Goal: Task Accomplishment & Management: Use online tool/utility

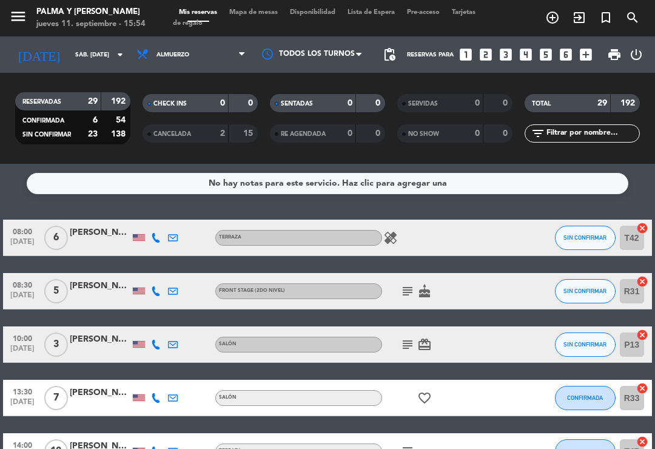
click at [266, 13] on span "Mapa de mesas" at bounding box center [253, 12] width 61 height 7
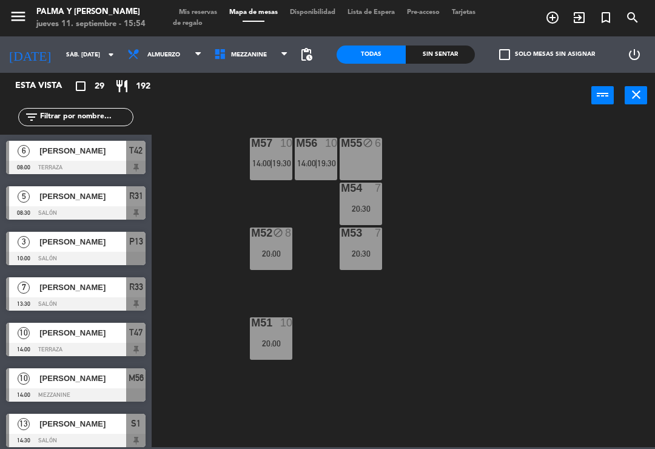
click at [251, 54] on span "Mezzanine" at bounding box center [249, 55] width 36 height 7
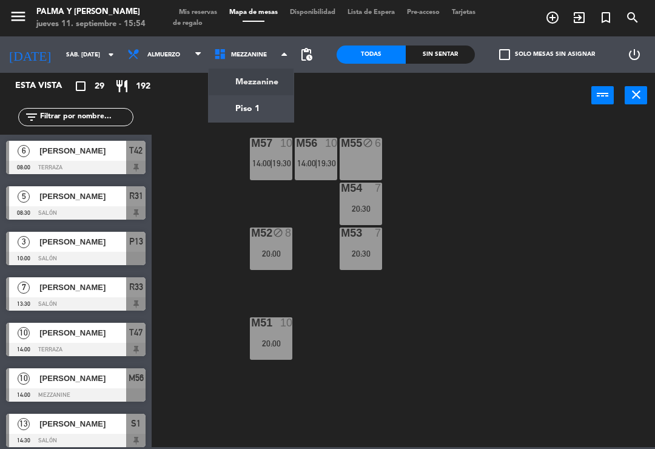
click at [253, 115] on ng-component "menu Palma y [PERSON_NAME] jueves 11. septiembre - 15:54 Mis reservas Mapa de m…" at bounding box center [327, 223] width 655 height 447
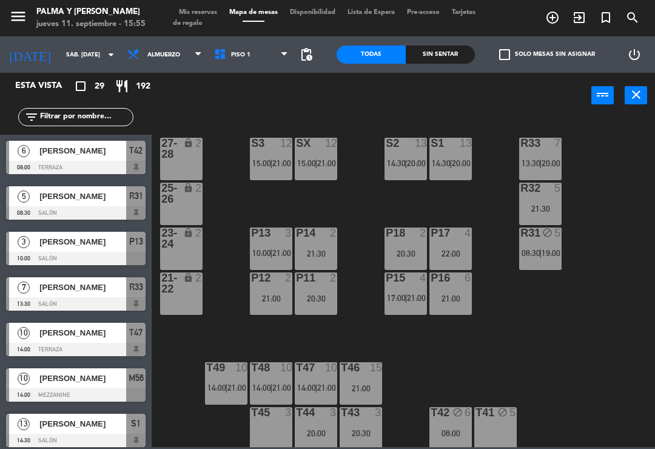
click at [70, 50] on input "sáb. [DATE]" at bounding box center [101, 54] width 83 height 19
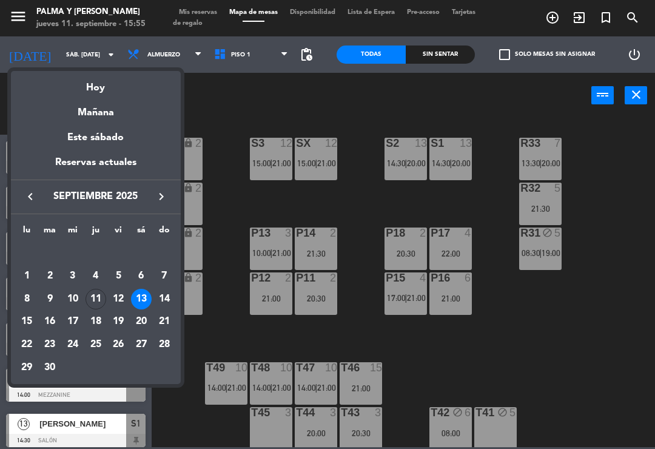
click at [604, 248] on div at bounding box center [327, 224] width 655 height 449
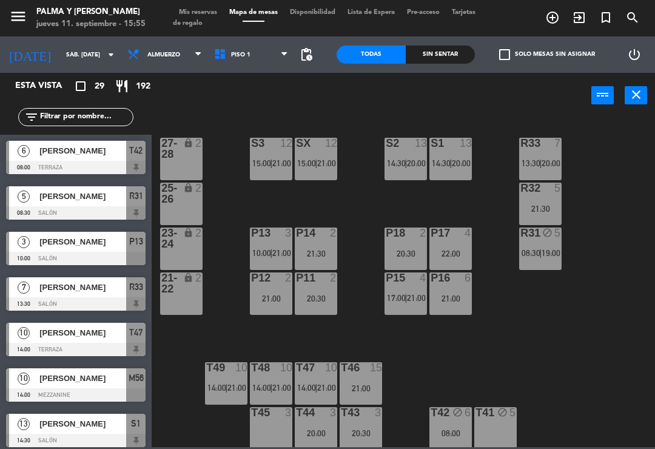
click at [266, 62] on span "Piso 1" at bounding box center [251, 54] width 87 height 27
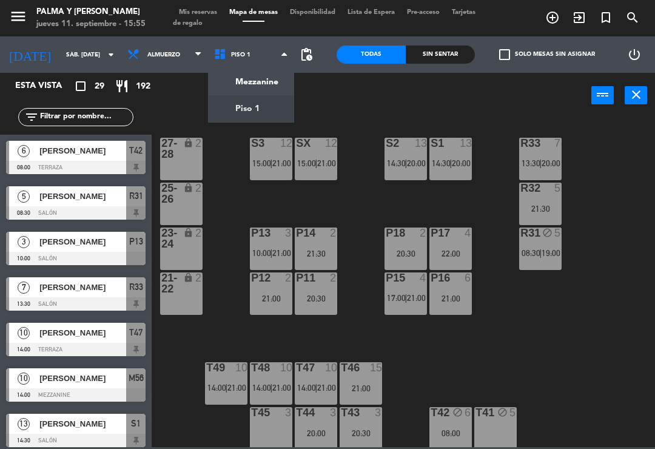
click at [260, 85] on ng-component "menu Palma y [PERSON_NAME] jueves 11. septiembre - 15:55 Mis reservas Mapa de m…" at bounding box center [327, 223] width 655 height 447
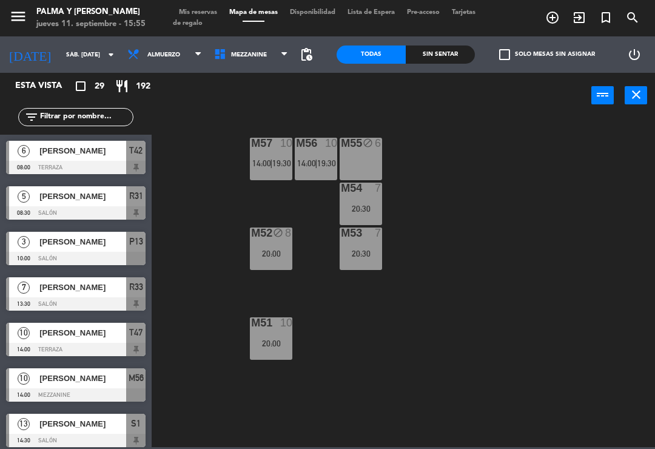
click at [259, 49] on span "Mezzanine" at bounding box center [251, 54] width 87 height 27
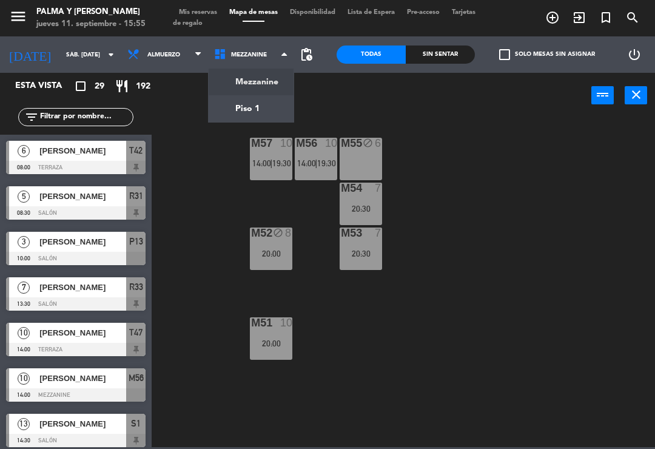
click at [254, 104] on ng-component "menu Palma y [PERSON_NAME] jueves 11. septiembre - 15:55 Mis reservas Mapa de m…" at bounding box center [327, 223] width 655 height 447
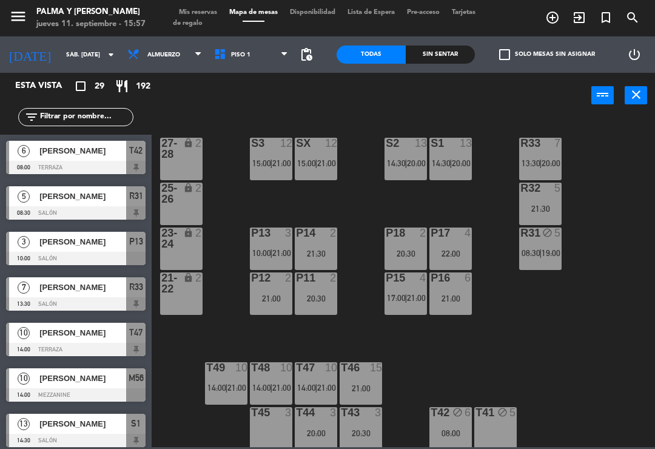
click at [239, 60] on span "Piso 1" at bounding box center [251, 54] width 87 height 27
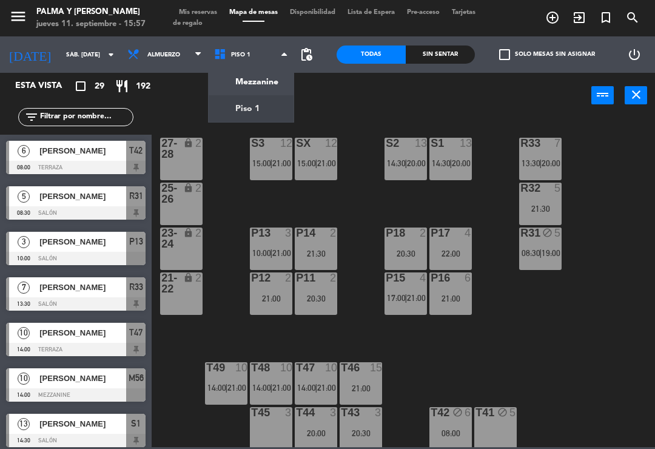
click at [262, 85] on ng-component "menu Palma y [PERSON_NAME] jueves 11. septiembre - 15:57 Mis reservas Mapa de m…" at bounding box center [327, 223] width 655 height 447
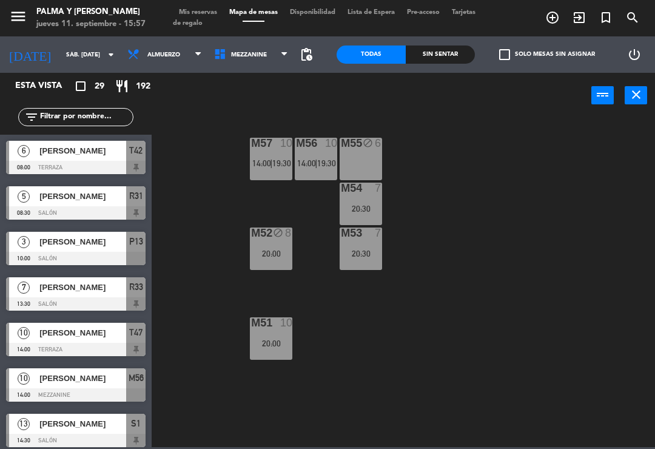
click at [60, 60] on input "sáb. [DATE]" at bounding box center [101, 54] width 83 height 19
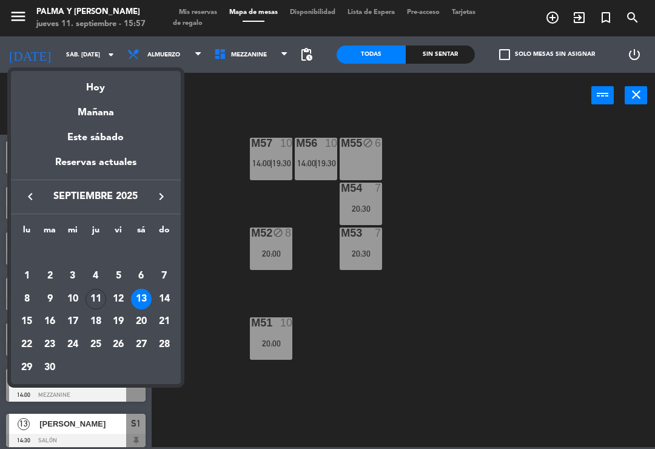
click at [124, 307] on td "12" at bounding box center [118, 298] width 23 height 23
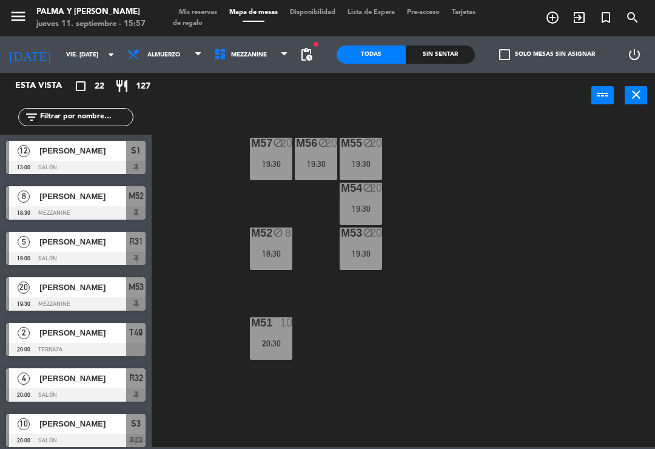
click at [273, 159] on div "19:30" at bounding box center [271, 163] width 42 height 8
click at [461, 211] on div "M57 block 20 19:30 M56 block 20 19:30 M55 block 20 19:30 M54 block 20 19:30 M52…" at bounding box center [406, 281] width 496 height 330
click at [161, 58] on span "Almuerzo" at bounding box center [163, 55] width 33 height 7
click at [248, 53] on span "Mezzanine" at bounding box center [249, 55] width 36 height 7
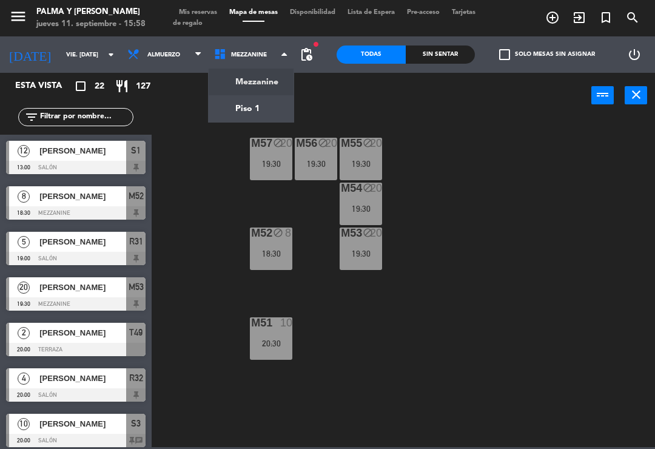
click at [245, 112] on ng-component "menu Palma y [PERSON_NAME] jueves 11. septiembre - 15:58 Mis reservas Mapa de m…" at bounding box center [327, 223] width 655 height 447
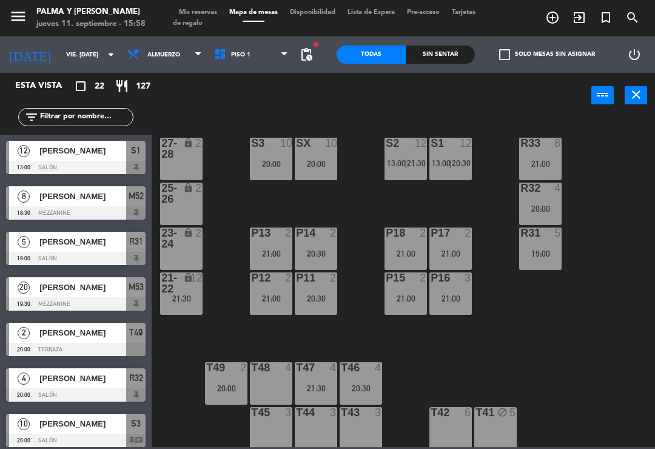
click at [244, 54] on span "Piso 1" at bounding box center [251, 54] width 87 height 27
click at [60, 63] on input "vie. [DATE]" at bounding box center [101, 54] width 83 height 19
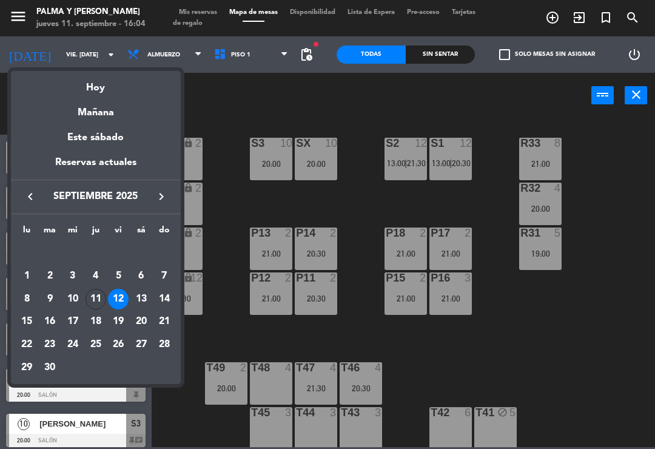
click at [98, 96] on div "Mañana" at bounding box center [96, 108] width 170 height 25
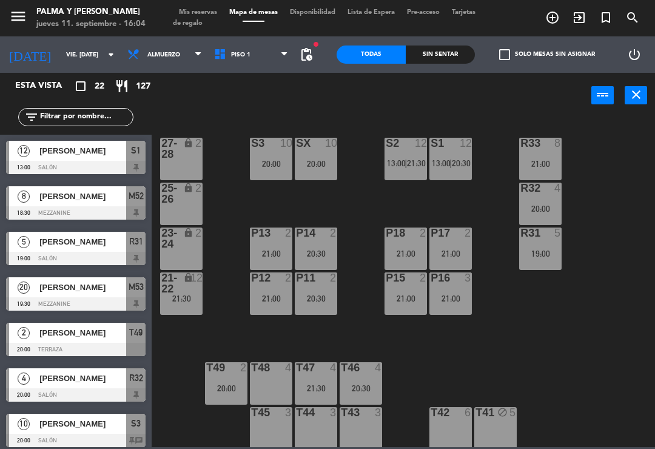
click at [65, 58] on input "vie. [DATE]" at bounding box center [101, 54] width 83 height 19
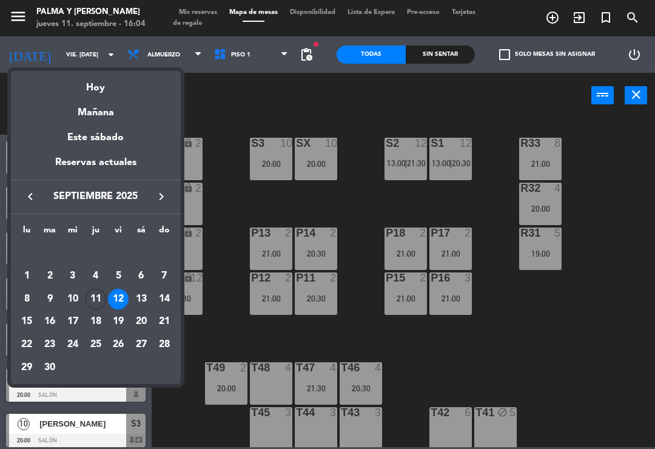
click at [98, 91] on div "Hoy" at bounding box center [96, 83] width 170 height 25
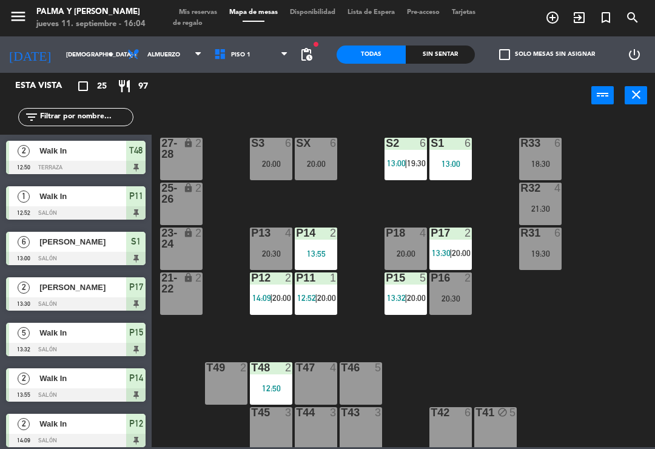
click at [457, 55] on div "Sin sentar" at bounding box center [439, 54] width 69 height 18
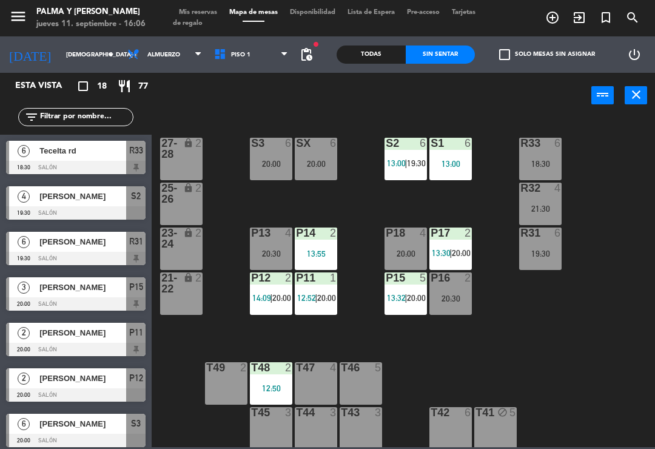
click at [62, 61] on input "[DEMOGRAPHIC_DATA] [DATE]" at bounding box center [101, 54] width 83 height 19
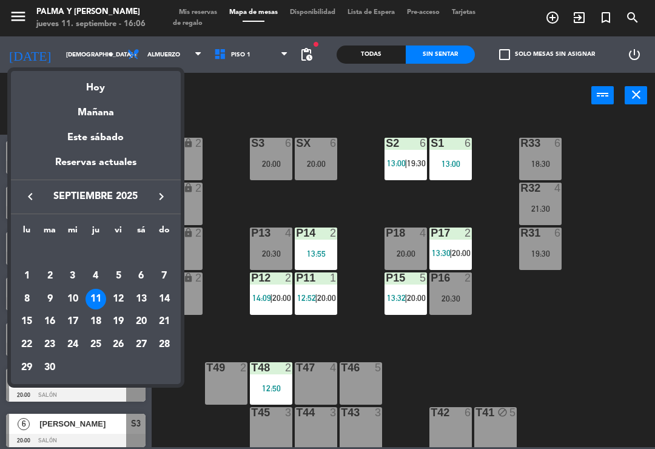
click at [149, 296] on div "13" at bounding box center [141, 299] width 21 height 21
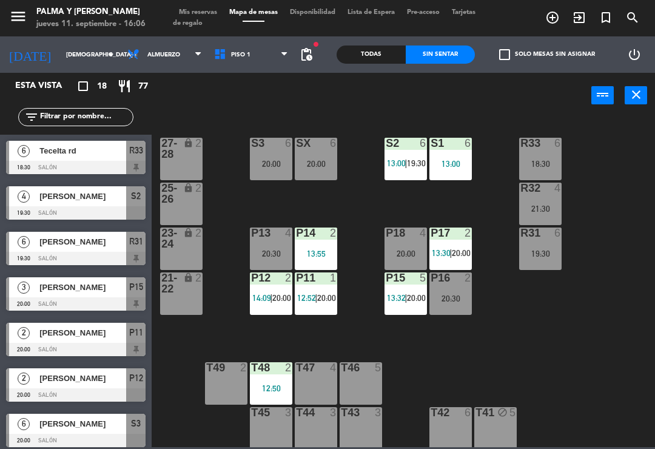
type input "sáb. [DATE]"
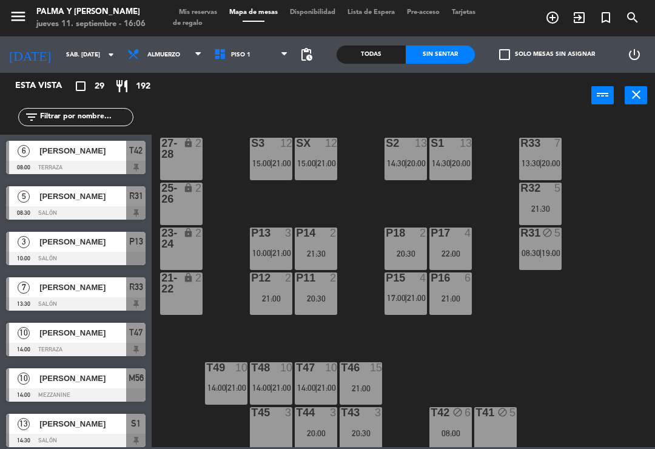
click at [238, 25] on span "Tarjetas de regalo" at bounding box center [324, 18] width 302 height 18
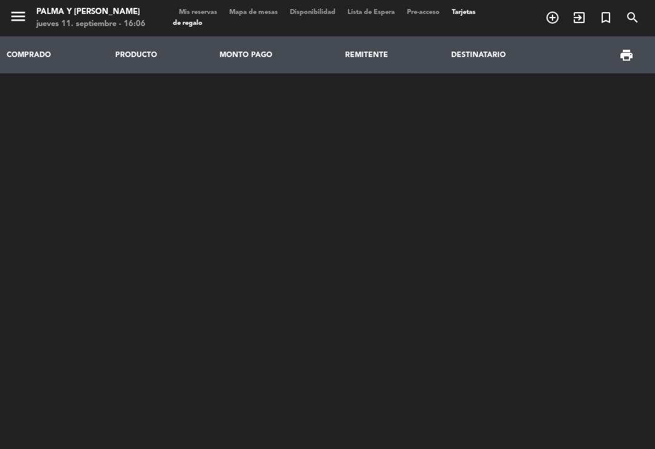
click at [263, 13] on span "Mapa de mesas" at bounding box center [253, 12] width 61 height 7
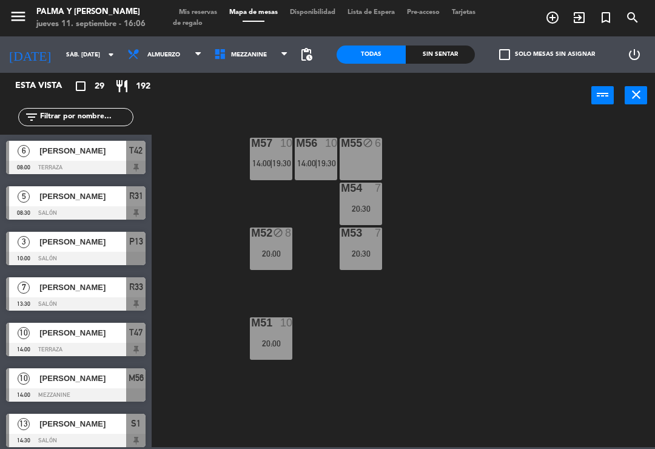
click at [281, 346] on div "20:00" at bounding box center [271, 343] width 42 height 8
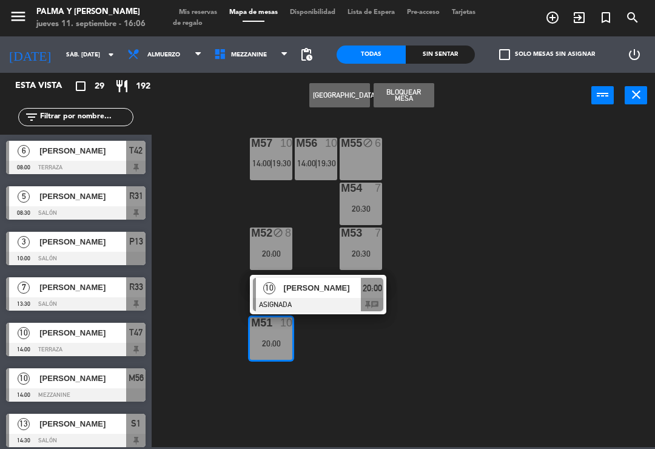
click at [349, 99] on button "[GEOGRAPHIC_DATA]" at bounding box center [339, 95] width 61 height 24
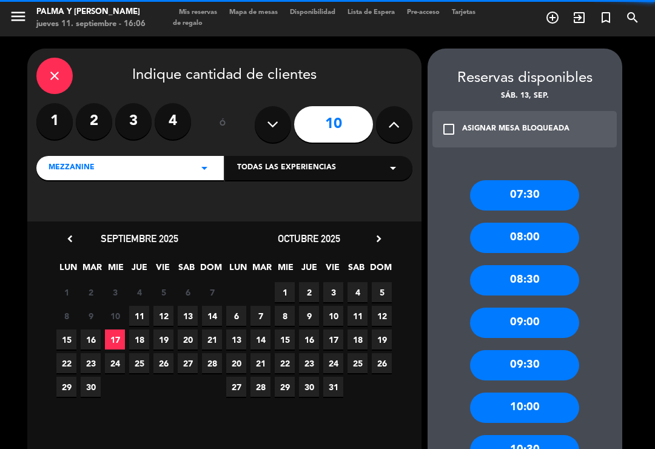
click at [405, 111] on button at bounding box center [394, 124] width 36 height 36
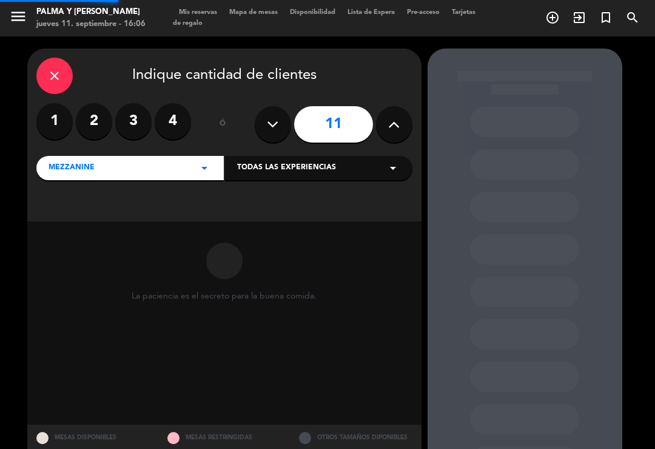
click at [393, 124] on icon at bounding box center [394, 124] width 12 height 18
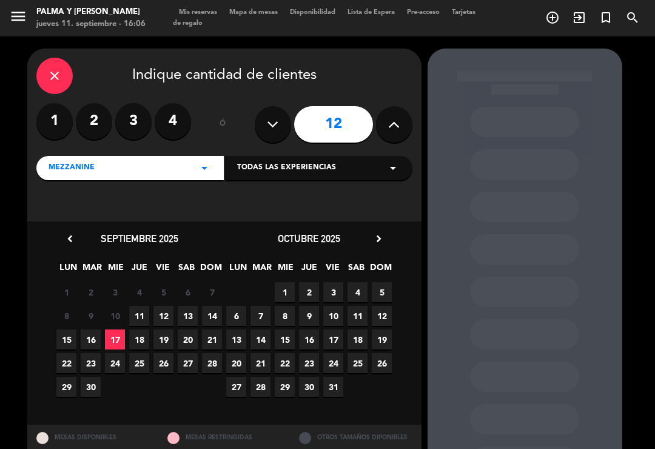
click at [398, 116] on icon at bounding box center [394, 124] width 12 height 18
type input "13"
click at [188, 313] on span "13" at bounding box center [188, 315] width 20 height 20
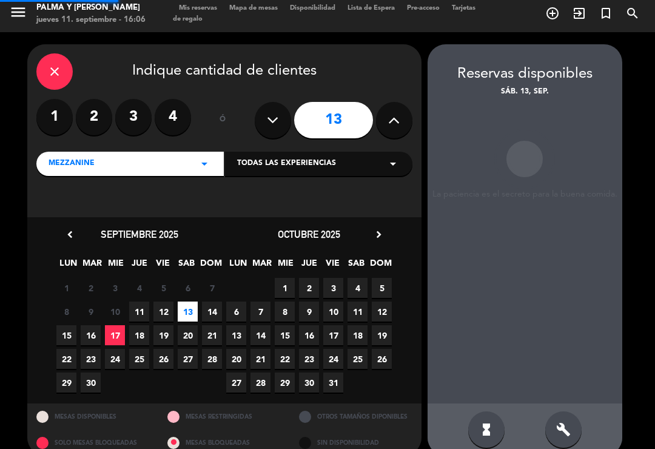
scroll to position [19, 0]
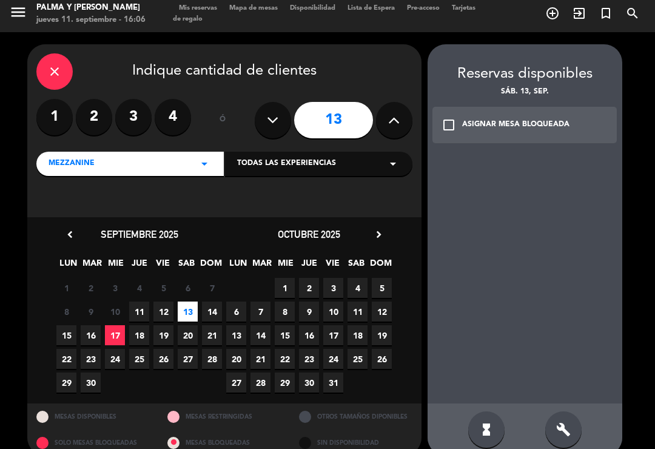
click at [512, 119] on div "ASIGNAR MESA BLOQUEADA" at bounding box center [515, 125] width 107 height 12
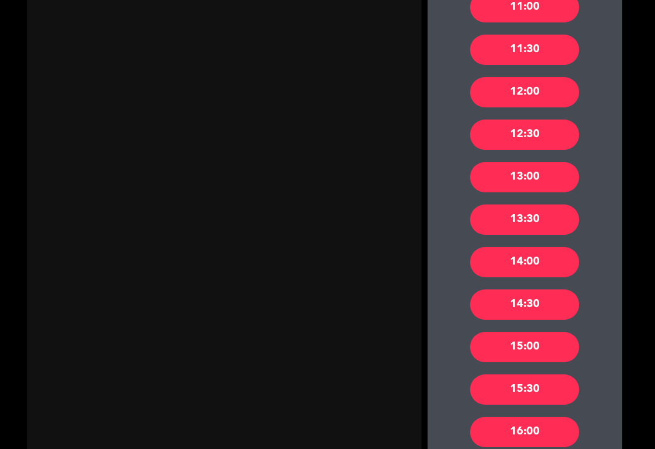
scroll to position [485, 0]
click at [547, 374] on div "15:30" at bounding box center [524, 389] width 109 height 30
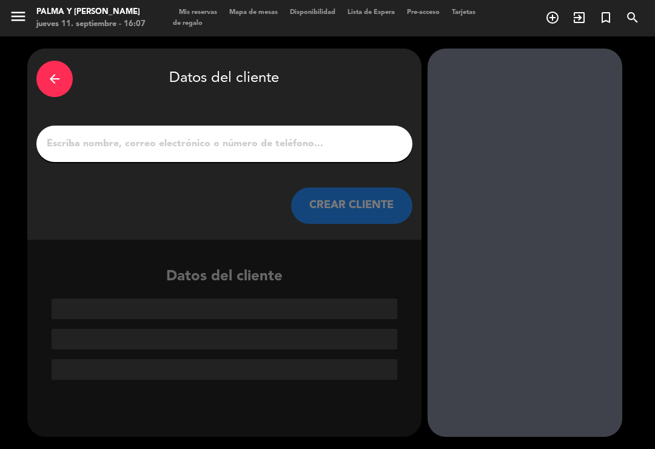
click at [219, 135] on input "1" at bounding box center [224, 143] width 358 height 17
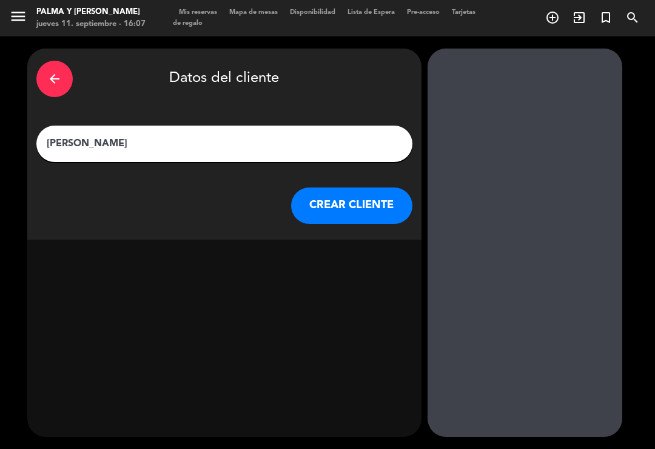
type input "[PERSON_NAME]"
click at [356, 198] on button "CREAR CLIENTE" at bounding box center [351, 205] width 121 height 36
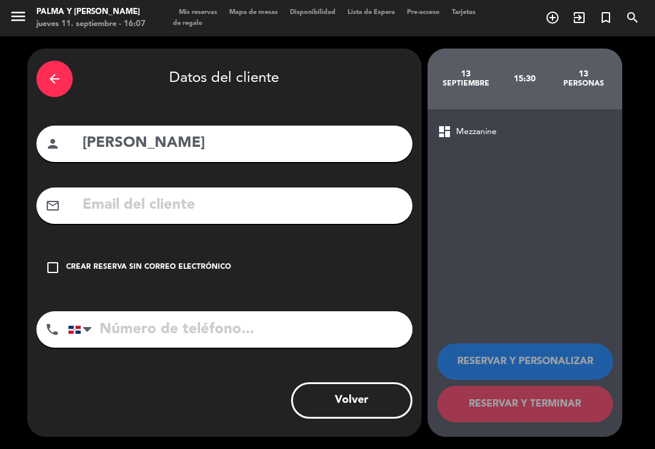
click at [172, 313] on input "tel" at bounding box center [240, 329] width 344 height 36
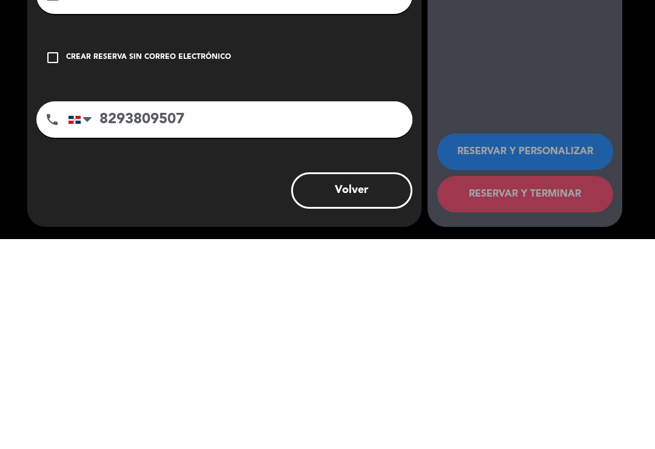
type input "8293809507"
click at [45, 260] on icon "check_box_outline_blank" at bounding box center [52, 267] width 15 height 15
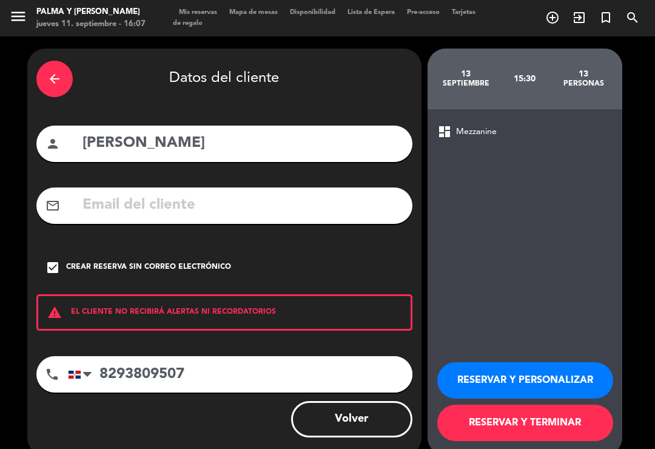
click at [529, 404] on button "RESERVAR Y TERMINAR" at bounding box center [525, 422] width 176 height 36
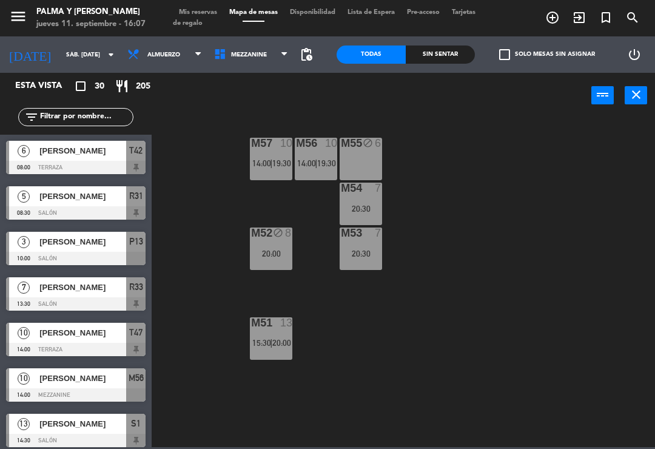
click at [272, 350] on div "M51 13 15:30 | 20:00" at bounding box center [271, 338] width 42 height 42
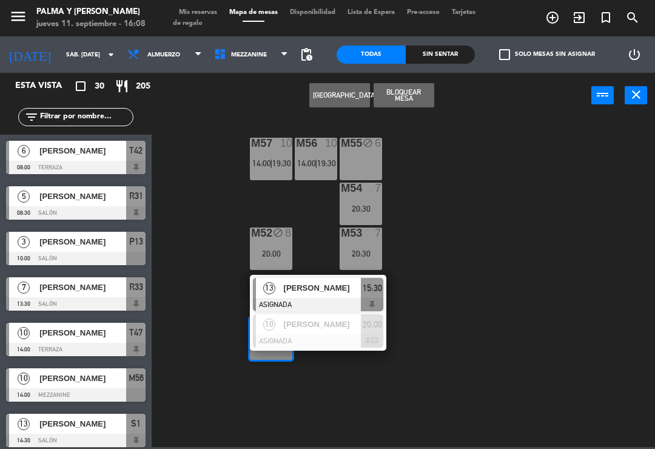
click at [499, 336] on div "M57 10 14:00 | 19:30 M56 10 14:00 | 19:30 M55 block 6 M54 7 20:30 M52 block 8 2…" at bounding box center [406, 281] width 496 height 330
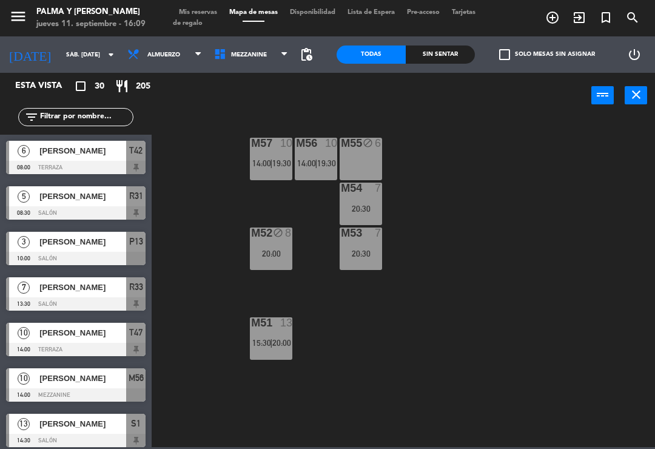
click at [233, 55] on span "Mezzanine" at bounding box center [249, 55] width 36 height 7
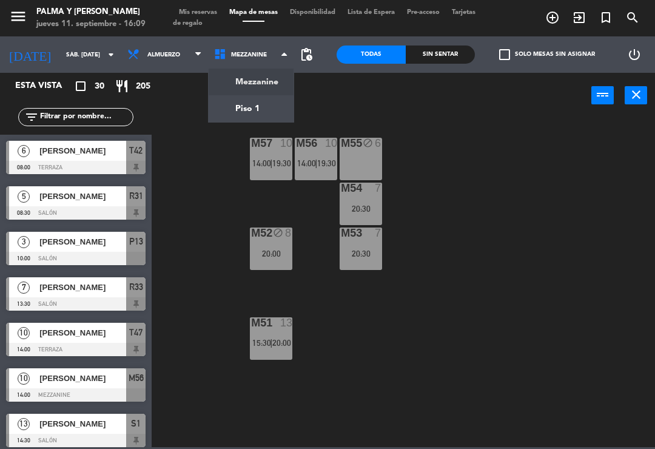
click at [236, 105] on ng-component "menu Palma y [PERSON_NAME] jueves 11. septiembre - 16:09 Mis reservas Mapa de m…" at bounding box center [327, 223] width 655 height 447
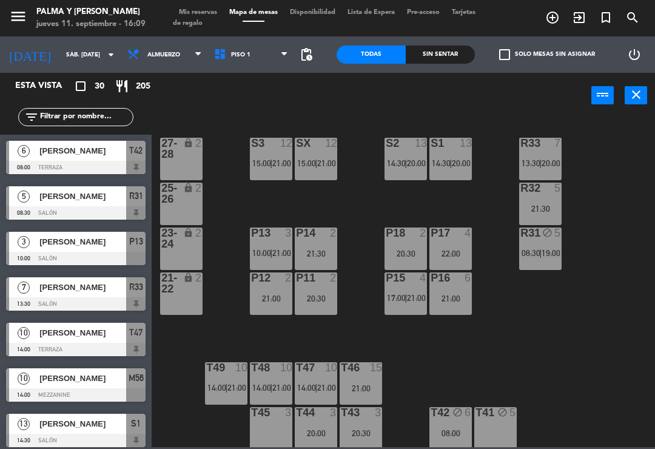
click at [87, 17] on div "Palma y [PERSON_NAME]" at bounding box center [90, 12] width 109 height 12
click at [105, 20] on div "jueves 11. septiembre - 16:09" at bounding box center [90, 24] width 109 height 12
click at [61, 56] on input "sáb. [DATE]" at bounding box center [101, 54] width 83 height 19
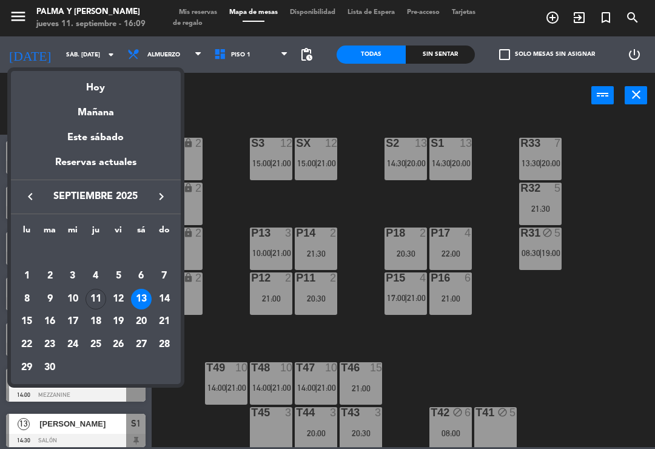
click at [96, 88] on div "Hoy" at bounding box center [96, 83] width 170 height 25
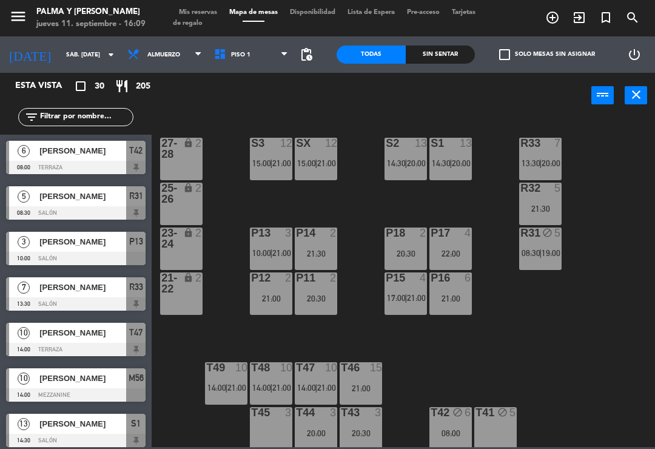
type input "[DEMOGRAPHIC_DATA] [DATE]"
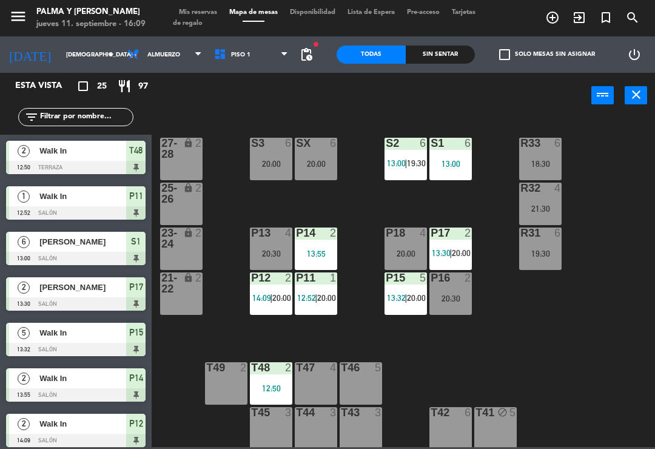
click at [450, 51] on div "Sin sentar" at bounding box center [439, 54] width 69 height 18
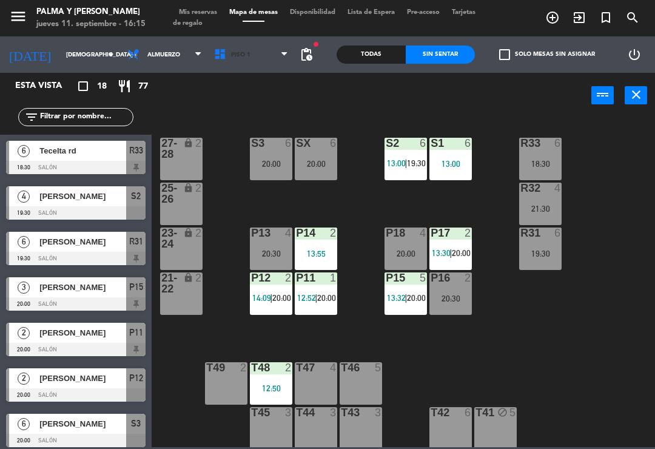
click at [233, 54] on span "Piso 1" at bounding box center [240, 55] width 19 height 7
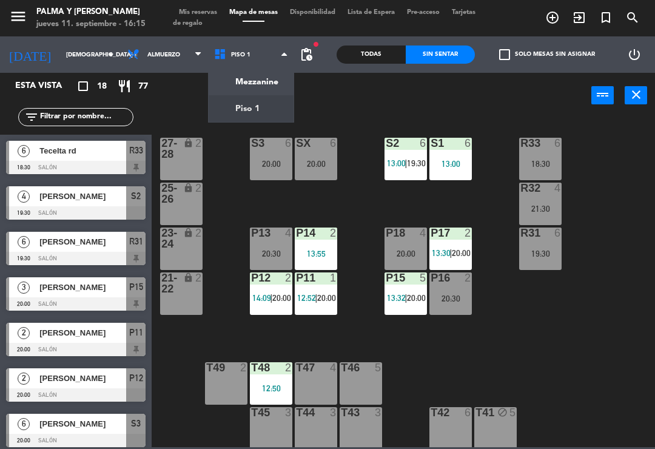
click at [250, 84] on ng-component "menu Palma y [PERSON_NAME] jueves 11. septiembre - 16:15 Mis reservas Mapa de m…" at bounding box center [327, 223] width 655 height 447
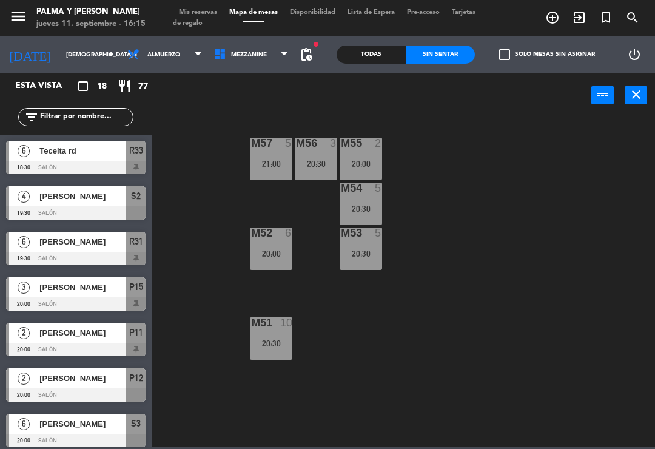
click at [235, 58] on span "Mezzanine" at bounding box center [249, 55] width 36 height 7
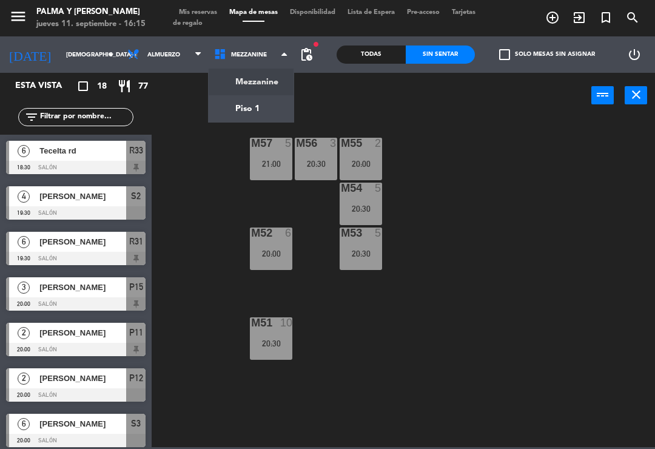
click at [250, 112] on ng-component "menu Palma y [PERSON_NAME] jueves 11. septiembre - 16:15 Mis reservas Mapa de m…" at bounding box center [327, 223] width 655 height 447
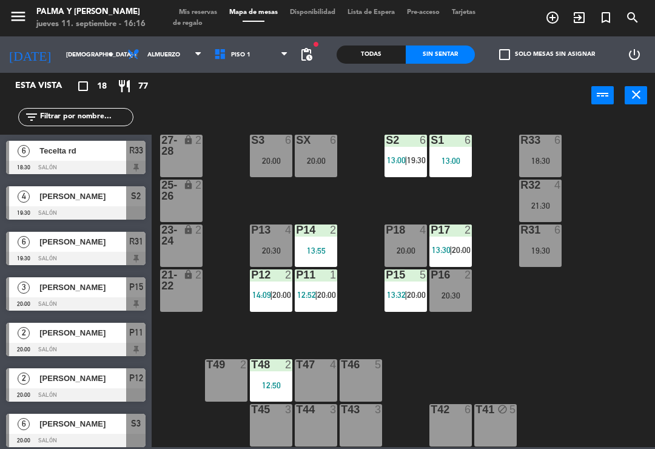
scroll to position [3, 0]
click at [405, 147] on div "S2 6" at bounding box center [405, 141] width 42 height 12
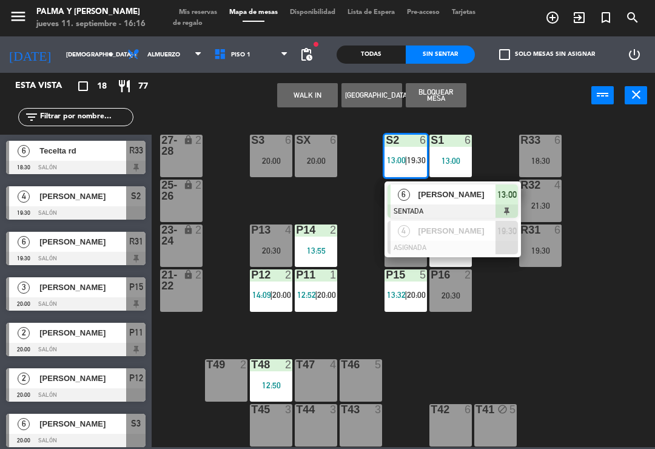
click at [515, 192] on span "13:00" at bounding box center [506, 194] width 19 height 15
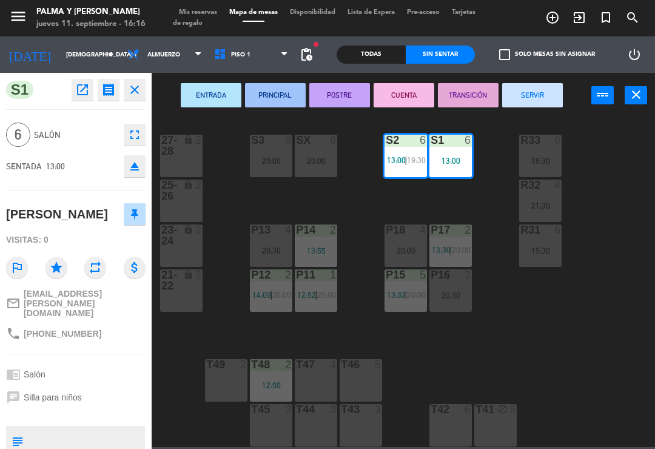
click at [542, 85] on button "SERVIR" at bounding box center [532, 95] width 61 height 24
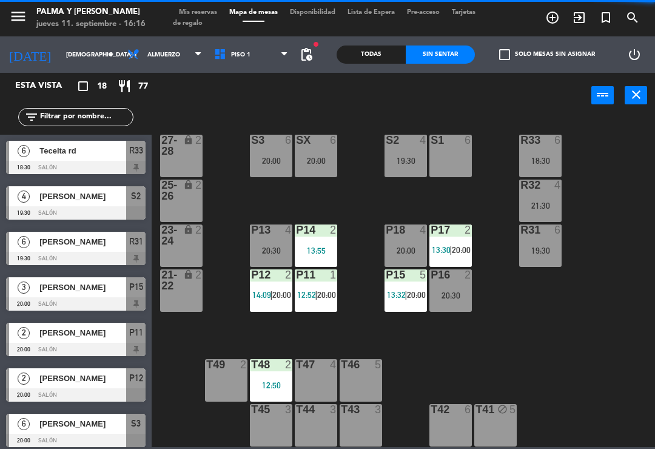
click at [457, 247] on span "20:00" at bounding box center [461, 250] width 19 height 10
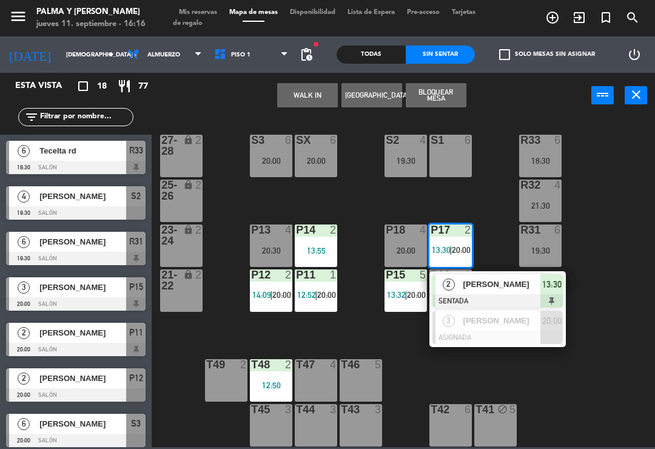
click at [550, 285] on span "13:30" at bounding box center [551, 284] width 19 height 15
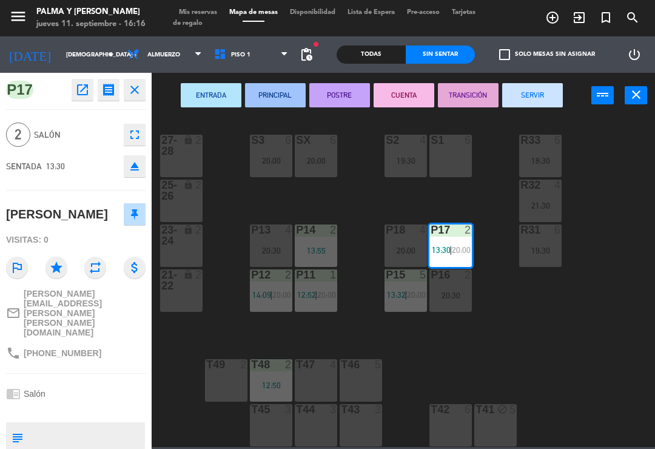
click at [535, 96] on button "SERVIR" at bounding box center [532, 95] width 61 height 24
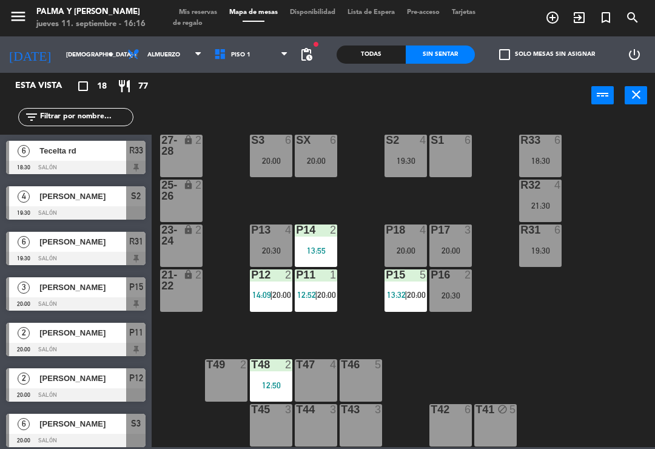
click at [324, 242] on div "P14 2 13:55" at bounding box center [316, 245] width 42 height 42
click at [541, 307] on div "R33 6 18:30 S1 6 S2 4 19:30 S3 6 20:00 SX 6 20:00 27-28 lock 2 R32 4 21:30 25-2…" at bounding box center [406, 281] width 496 height 330
click at [404, 298] on span "13:32" at bounding box center [396, 295] width 19 height 10
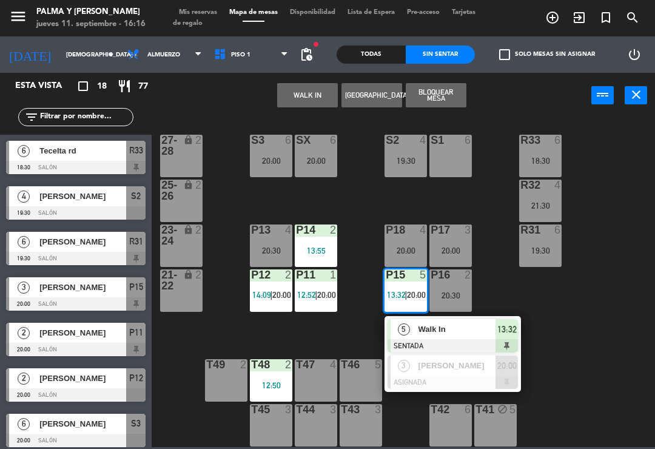
click at [463, 326] on span "Walk In" at bounding box center [457, 328] width 78 height 13
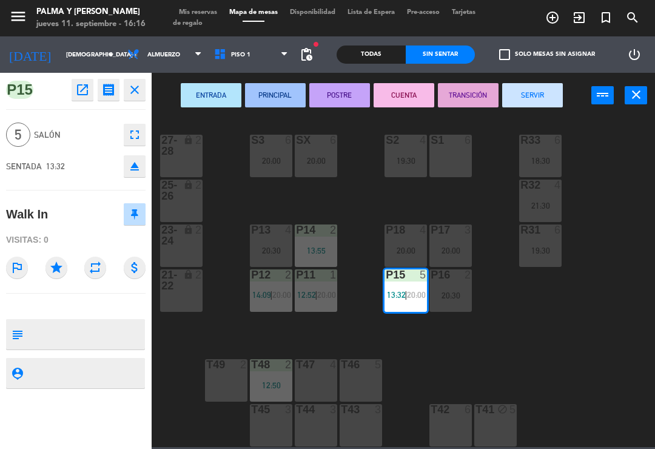
click at [538, 87] on button "SERVIR" at bounding box center [532, 95] width 61 height 24
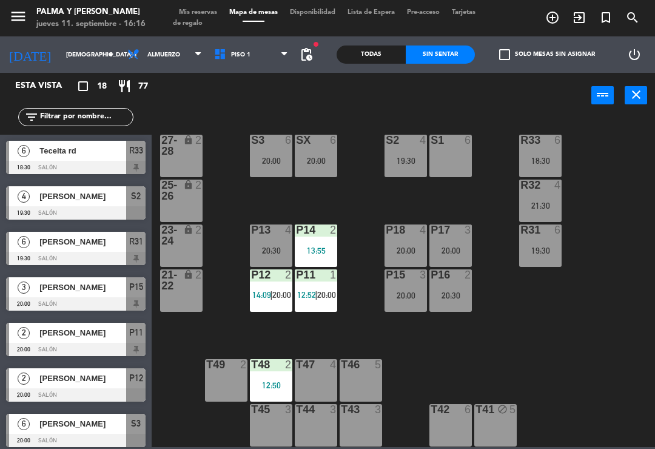
click at [313, 299] on span "12:52" at bounding box center [306, 295] width 19 height 10
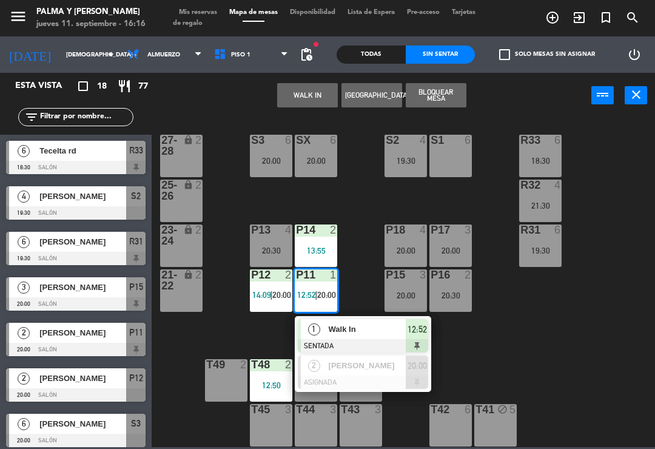
click at [416, 329] on span "12:52" at bounding box center [416, 329] width 19 height 15
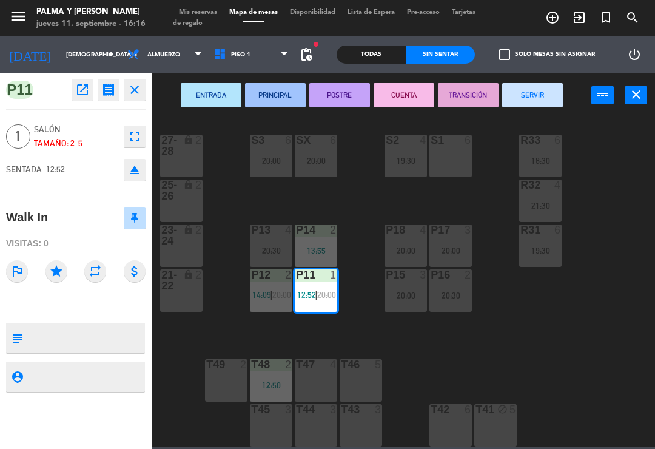
click at [535, 95] on button "SERVIR" at bounding box center [532, 95] width 61 height 24
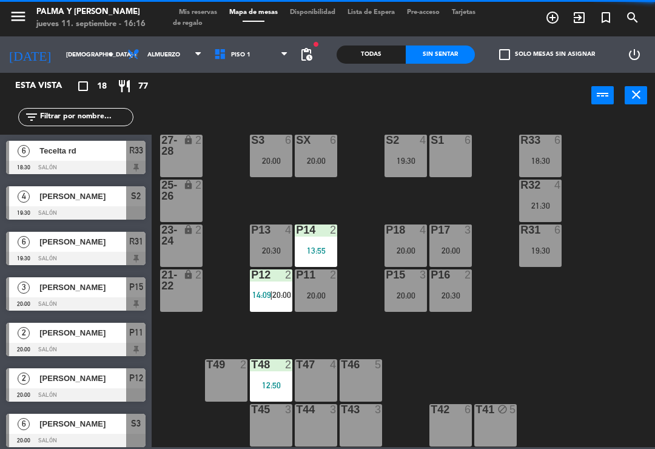
click at [274, 389] on div "12:50" at bounding box center [271, 385] width 42 height 8
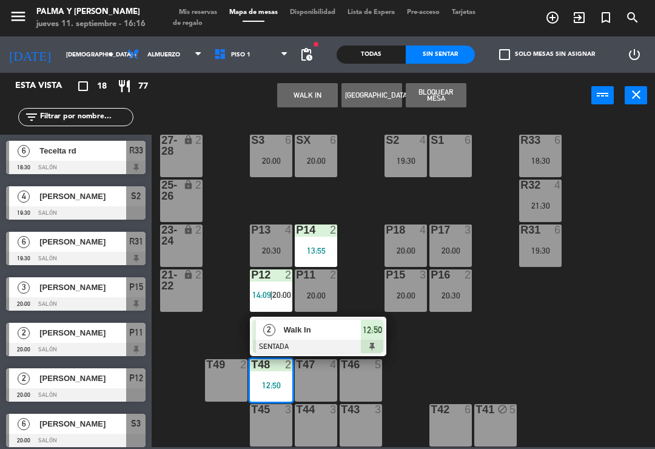
click at [329, 339] on div "Walk In" at bounding box center [321, 329] width 79 height 20
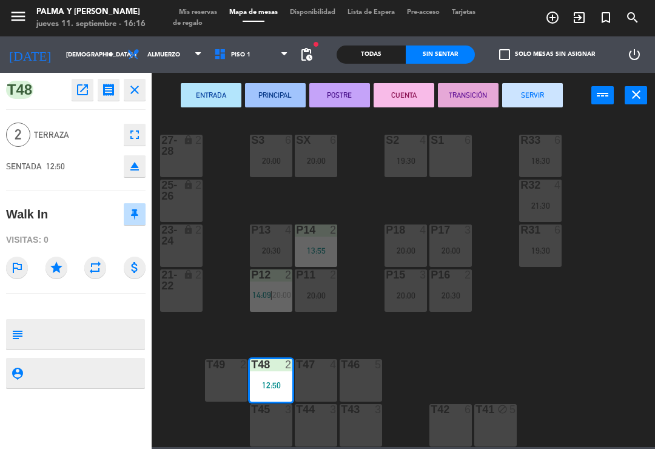
click at [540, 102] on button "SERVIR" at bounding box center [532, 95] width 61 height 24
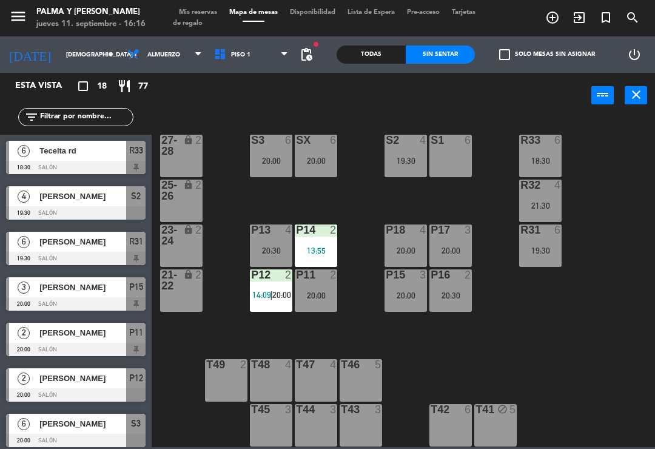
click at [277, 295] on span "20:00" at bounding box center [281, 295] width 19 height 10
click at [522, 270] on div "R33 6 18:30 S1 6 S2 4 19:30 S3 6 20:00 SX 6 20:00 27-28 lock 2 R32 4 21:30 25-2…" at bounding box center [406, 281] width 496 height 330
click at [277, 254] on div "20:30" at bounding box center [271, 250] width 42 height 8
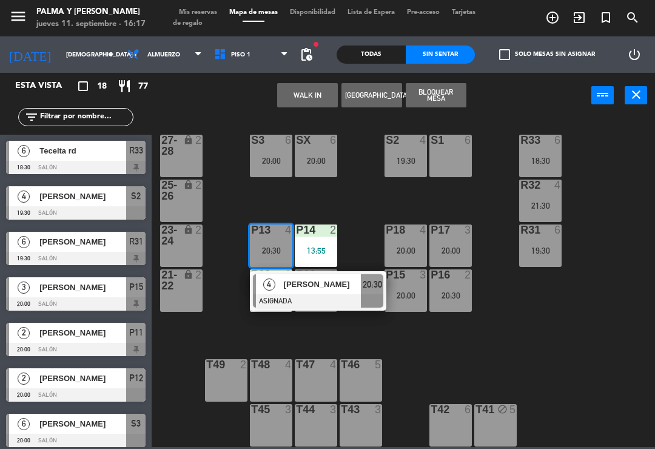
click at [450, 164] on div "S1 6" at bounding box center [450, 156] width 42 height 42
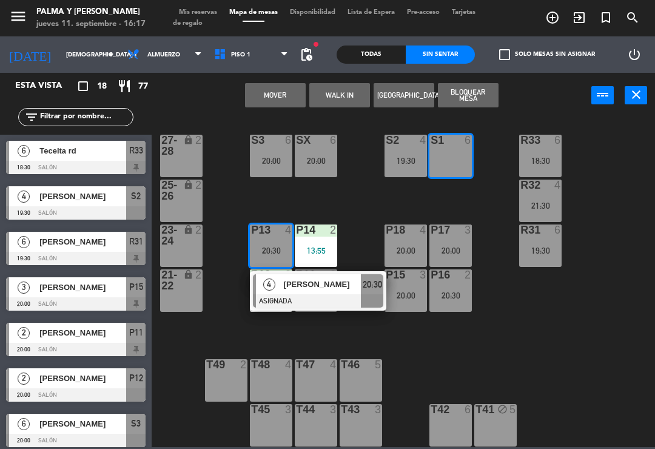
click at [292, 92] on button "Mover" at bounding box center [275, 95] width 61 height 24
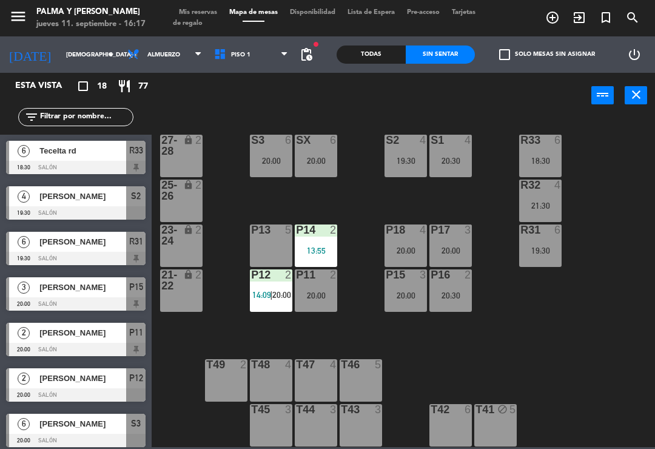
click at [270, 250] on div "P13 5" at bounding box center [271, 245] width 42 height 42
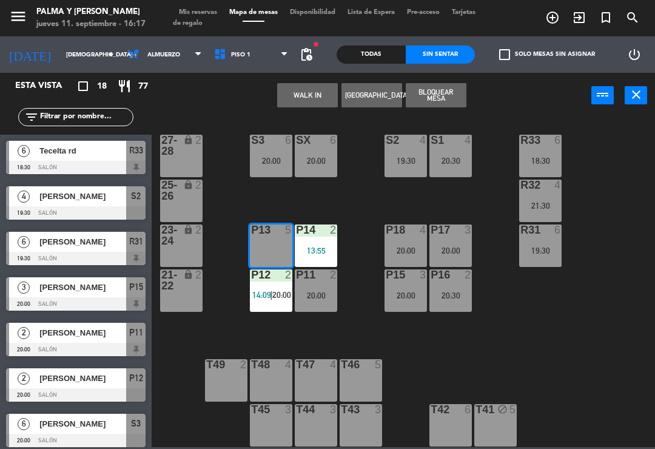
click at [371, 98] on button "[GEOGRAPHIC_DATA]" at bounding box center [371, 95] width 61 height 24
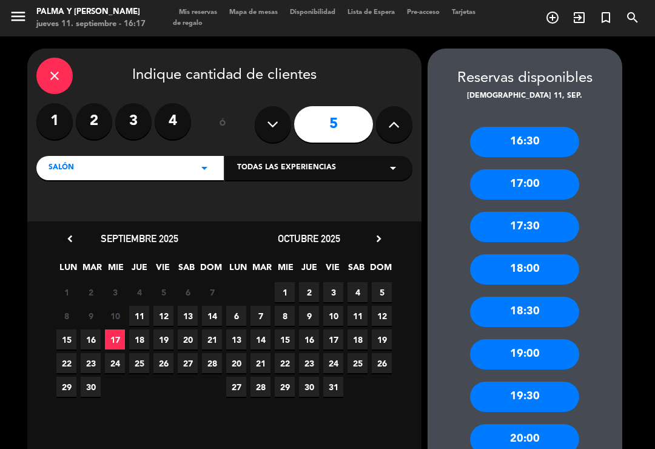
click at [130, 103] on label "3" at bounding box center [133, 121] width 36 height 36
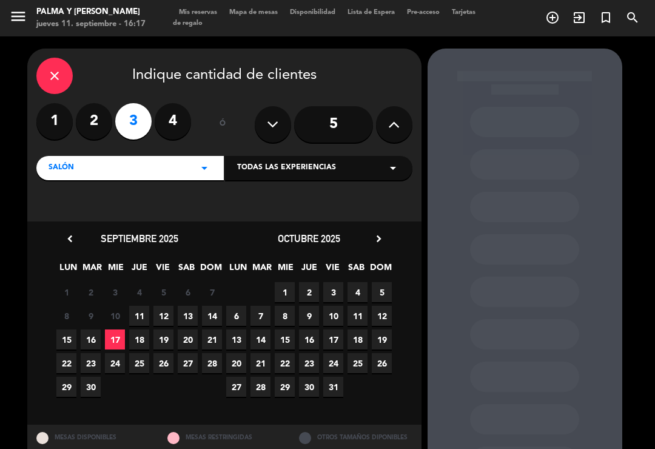
click at [145, 305] on span "11" at bounding box center [139, 315] width 20 height 20
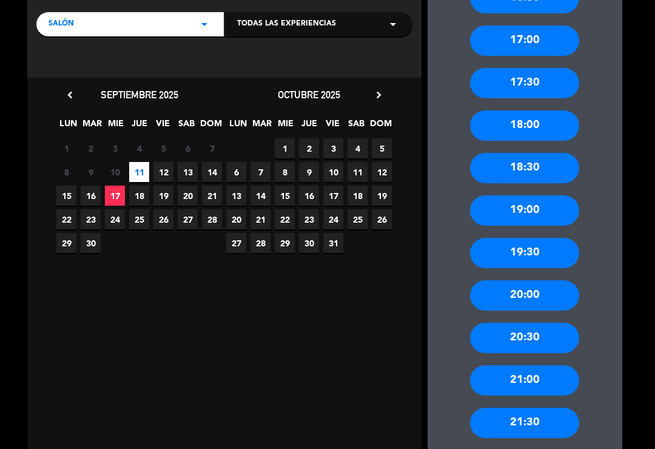
scroll to position [146, 0]
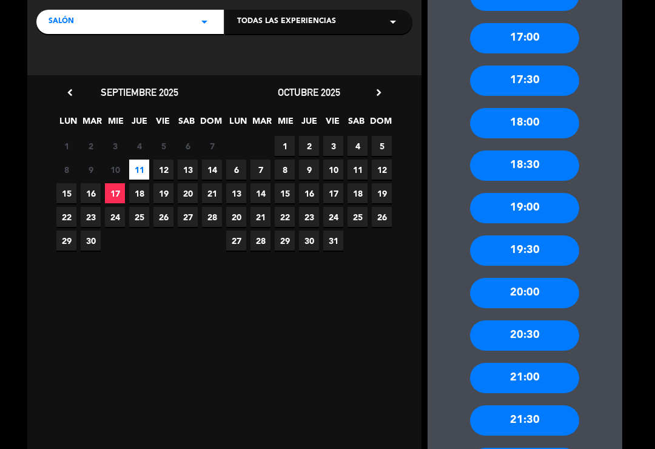
click at [549, 278] on div "20:00" at bounding box center [524, 293] width 109 height 30
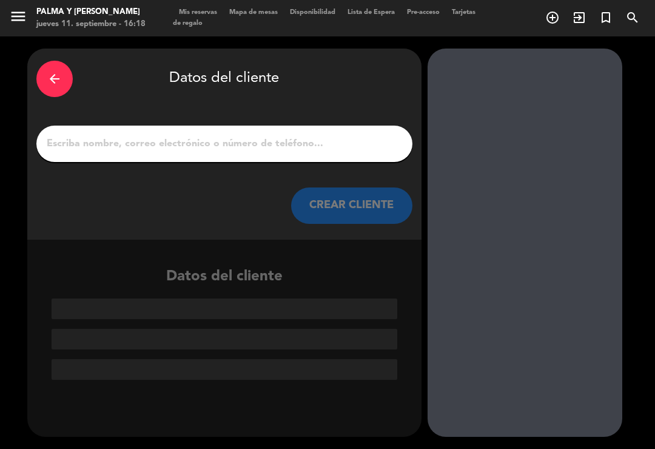
click at [260, 135] on input "1" at bounding box center [224, 143] width 358 height 17
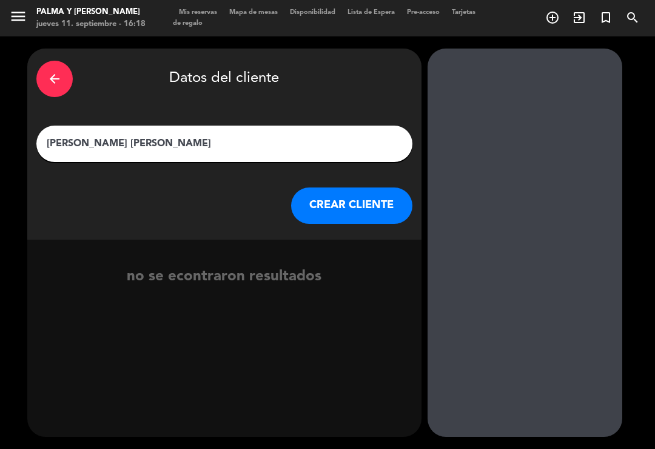
type input "[PERSON_NAME] [PERSON_NAME]"
click at [345, 67] on div "arrow_back Datos del cliente" at bounding box center [224, 79] width 376 height 42
click at [362, 195] on button "CREAR CLIENTE" at bounding box center [351, 205] width 121 height 36
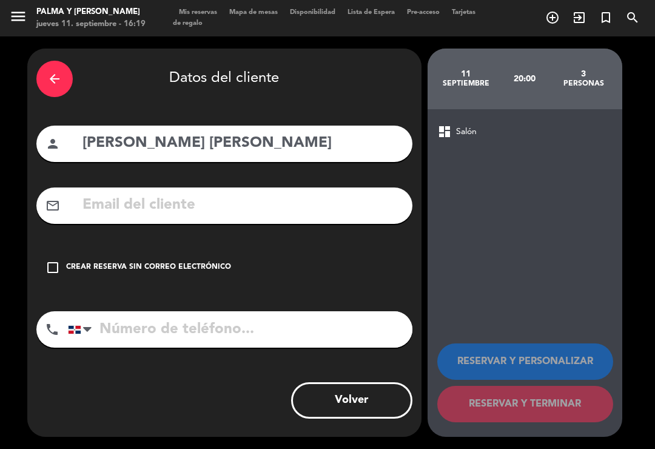
click at [53, 260] on icon "check_box_outline_blank" at bounding box center [52, 267] width 15 height 15
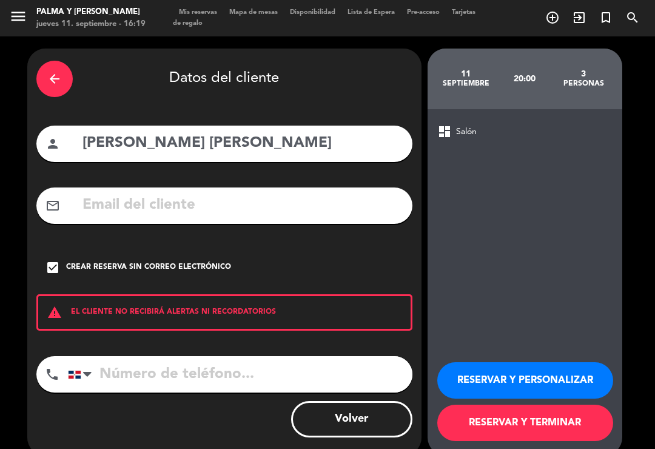
click at [167, 357] on input "tel" at bounding box center [240, 374] width 344 height 36
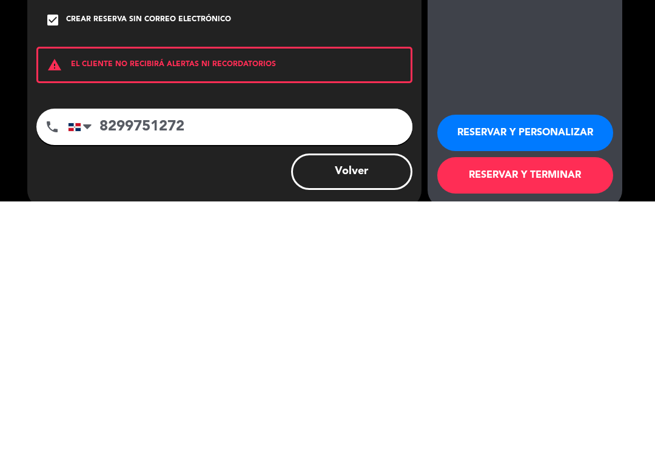
type input "8299751272"
click at [553, 404] on button "RESERVAR Y TERMINAR" at bounding box center [525, 422] width 176 height 36
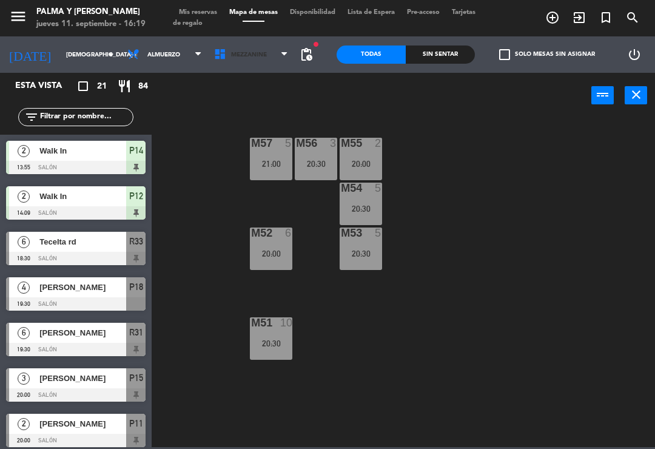
click at [224, 62] on span "Mezzanine" at bounding box center [251, 54] width 87 height 27
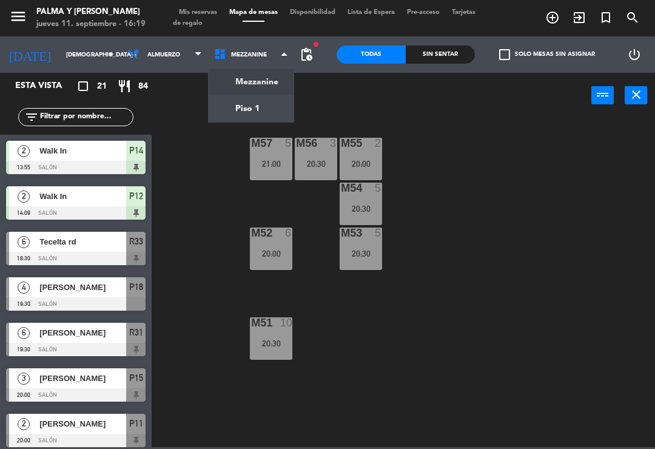
click at [245, 115] on ng-component "menu Palma y [PERSON_NAME] jueves 11. septiembre - 16:19 Mis reservas Mapa de m…" at bounding box center [327, 223] width 655 height 447
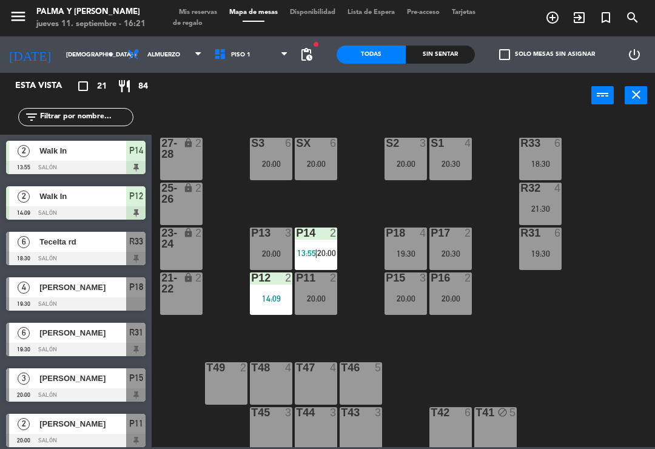
click at [454, 45] on div "Sin sentar" at bounding box center [439, 54] width 69 height 18
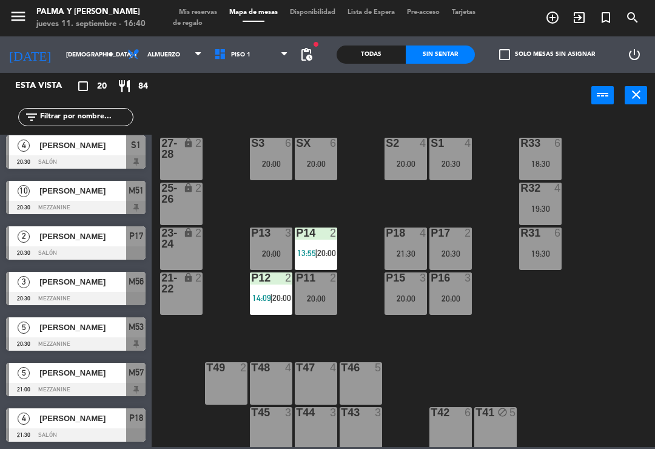
scroll to position [596, 0]
click at [249, 61] on span "Piso 1" at bounding box center [251, 54] width 87 height 27
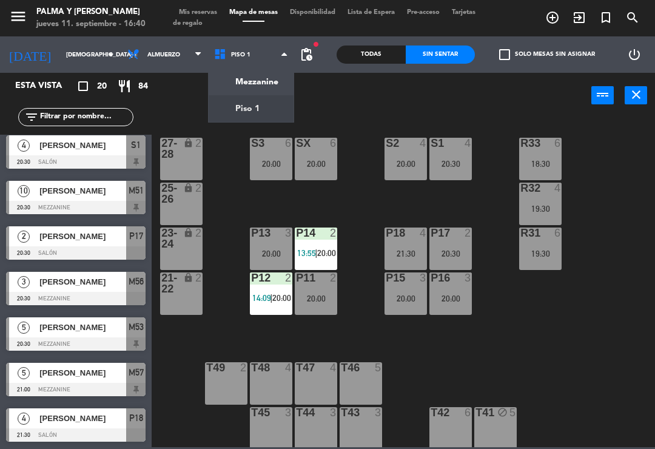
click at [270, 85] on ng-component "menu Palma y [PERSON_NAME] jueves 11. septiembre - 16:40 Mis reservas Mapa de m…" at bounding box center [327, 223] width 655 height 447
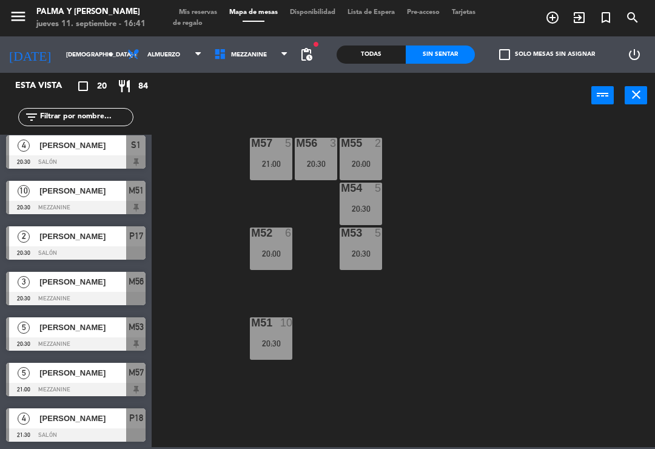
click at [258, 309] on div "M57 5 21:00 M56 3 20:30 M55 2 20:00 M54 5 20:30 M52 6 20:00 M53 5 20:30 M51 10 …" at bounding box center [406, 281] width 496 height 330
click at [502, 344] on div "M57 5 21:00 M56 3 20:30 M55 2 20:00 M54 5 20:30 M52 6 20:00 M53 5 20:30 M51 10 …" at bounding box center [406, 281] width 496 height 330
click at [458, 355] on div "M57 5 21:00 M56 3 20:30 M55 2 20:00 M54 5 20:30 M52 6 20:00 M53 5 20:30 M51 10 …" at bounding box center [406, 281] width 496 height 330
click at [472, 384] on div "M57 5 21:00 M56 3 20:30 M55 2 20:00 M54 5 20:30 M52 6 20:00 M53 5 20:30 M51 10 …" at bounding box center [406, 281] width 496 height 330
click at [61, 50] on input "[DEMOGRAPHIC_DATA] [DATE]" at bounding box center [101, 54] width 83 height 19
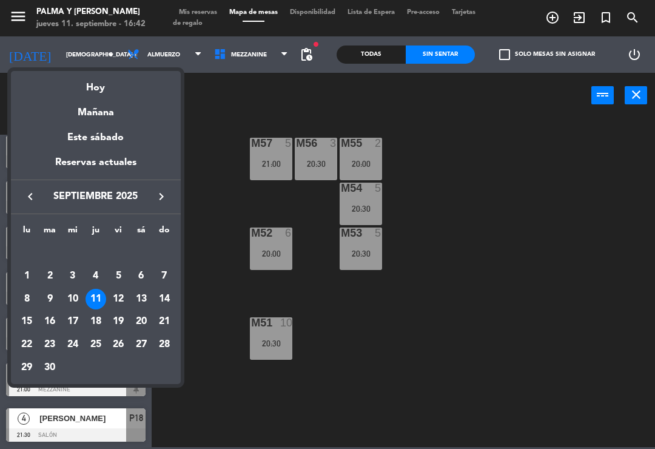
click at [103, 336] on div "25" at bounding box center [95, 344] width 21 height 21
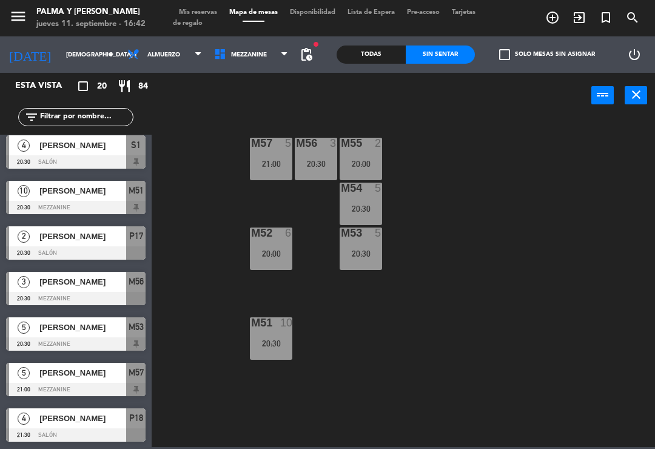
type input "[DEMOGRAPHIC_DATA] [DATE]"
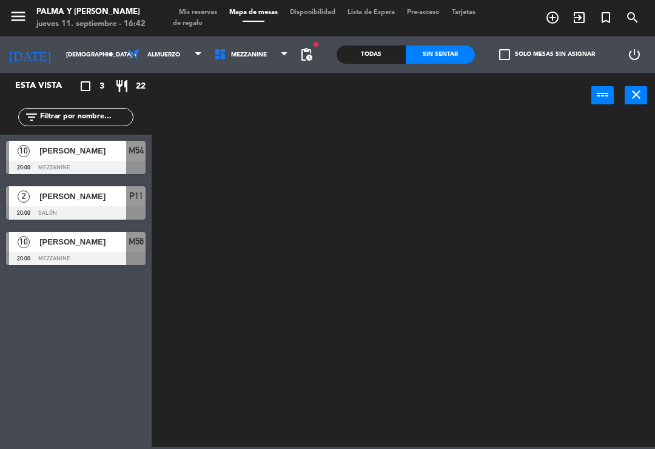
scroll to position [0, 0]
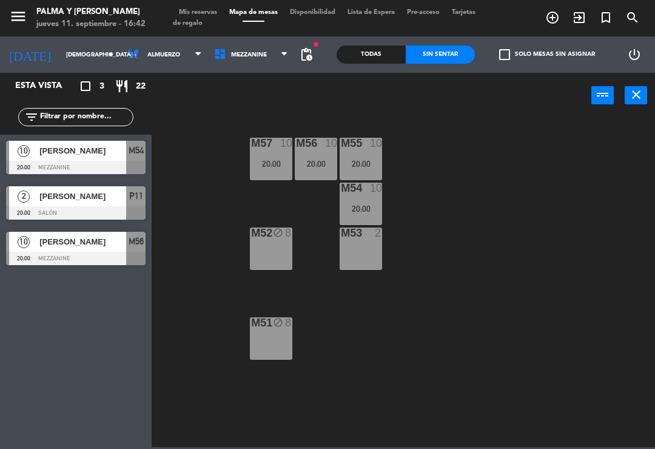
click at [450, 324] on div "M57 10 20:00 M56 10 20:00 M55 10 20:00 M54 10 20:00 M52 block 8 M53 2 M51 block…" at bounding box center [406, 281] width 496 height 330
click at [259, 53] on span "Mezzanine" at bounding box center [251, 54] width 87 height 27
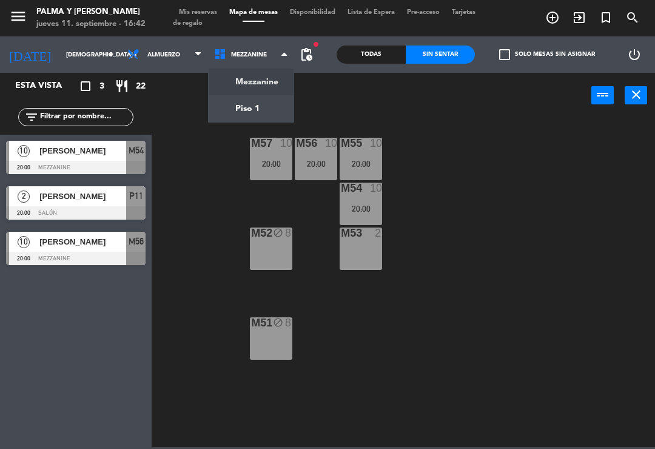
click at [259, 105] on ng-component "menu Palma y [PERSON_NAME] jueves 11. septiembre - 16:42 Mis reservas Mapa de m…" at bounding box center [327, 223] width 655 height 447
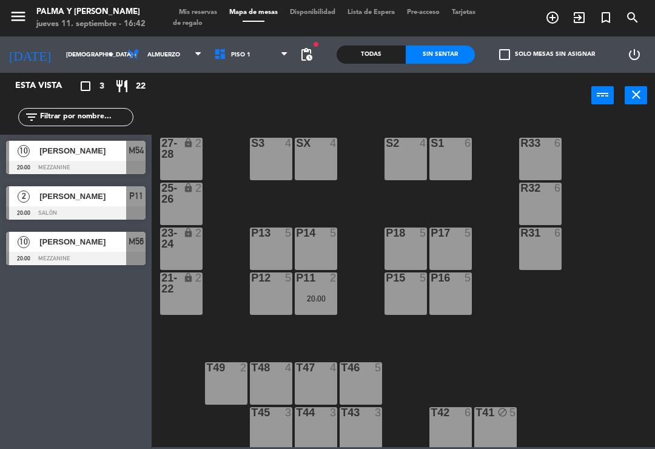
click at [564, 319] on div "R33 6 S1 6 S2 4 S3 4 SX 4 27-28 lock 2 R32 6 25-26 lock 2 P13 5 P14 5 P18 5 P17…" at bounding box center [406, 281] width 496 height 330
click at [535, 326] on div "R33 6 S1 6 S2 4 S3 4 SX 4 27-28 lock 2 R32 6 25-26 lock 2 P13 5 P14 5 P18 5 P17…" at bounding box center [406, 281] width 496 height 330
click at [162, 56] on span "Almuerzo" at bounding box center [163, 55] width 33 height 7
click at [241, 53] on span "Piso 1" at bounding box center [251, 54] width 87 height 27
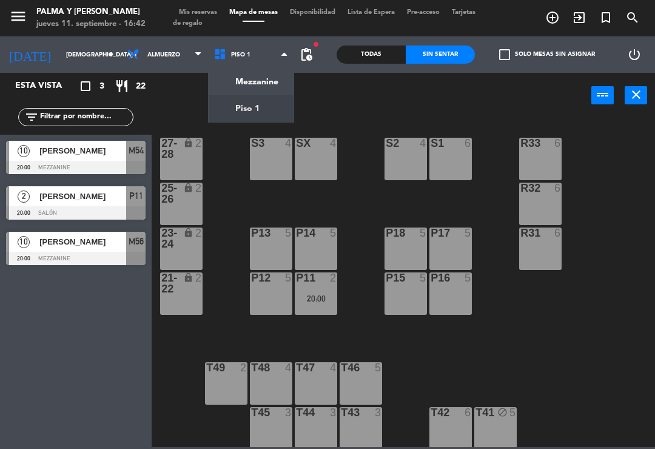
click at [262, 82] on ng-component "menu Palma y [PERSON_NAME] jueves 11. septiembre - 16:42 Mis reservas Mapa de m…" at bounding box center [327, 223] width 655 height 447
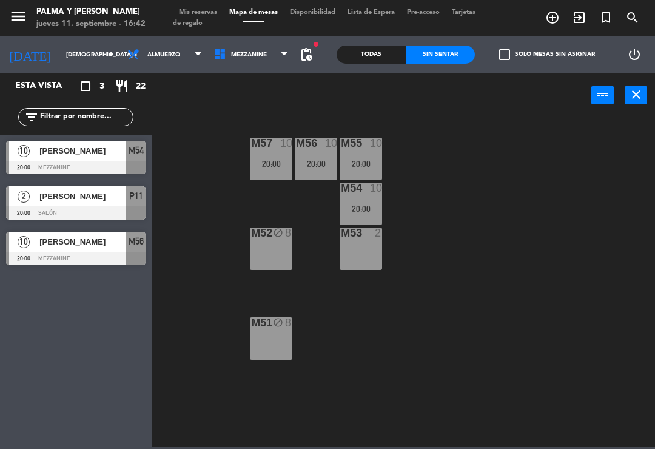
click at [491, 261] on div "M57 10 20:00 M56 10 20:00 M55 10 20:00 M54 10 20:00 M52 block 8 M53 2 M51 block…" at bounding box center [406, 281] width 496 height 330
